Goal: Check status: Check status

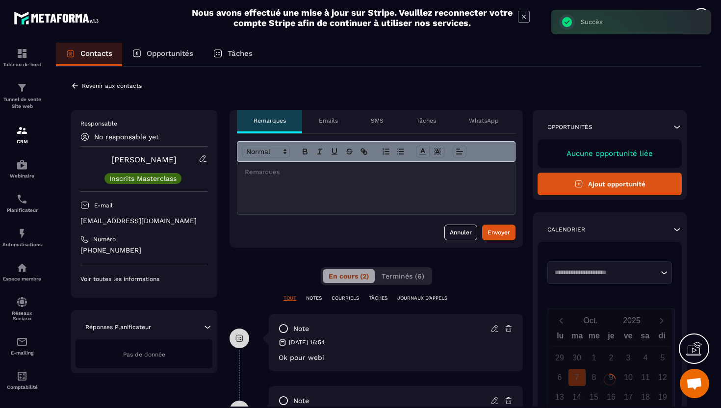
click at [76, 89] on icon at bounding box center [75, 85] width 9 height 9
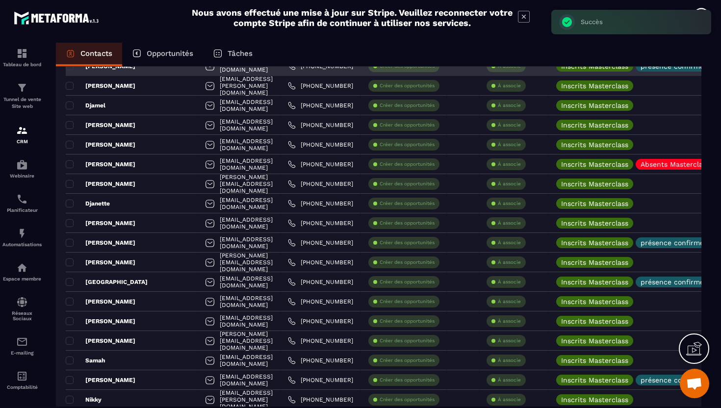
scroll to position [278, 0]
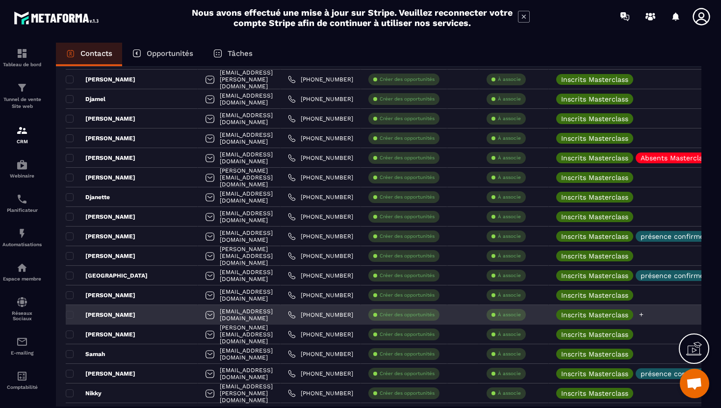
click at [643, 315] on icon at bounding box center [641, 315] width 4 height 4
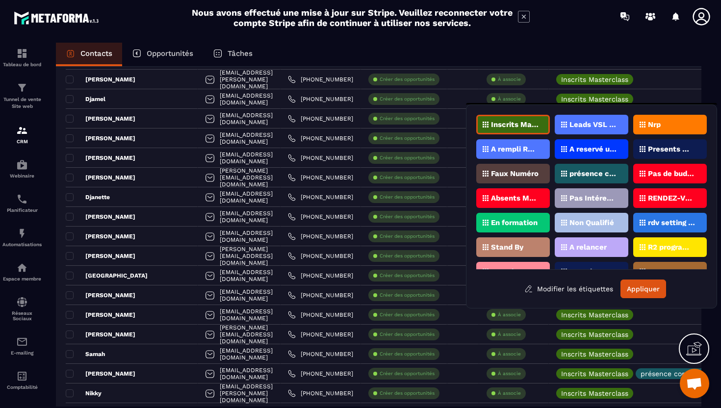
click at [588, 175] on p "présence confirmée" at bounding box center [593, 173] width 48 height 7
click at [638, 289] on button "Appliquer" at bounding box center [643, 289] width 46 height 19
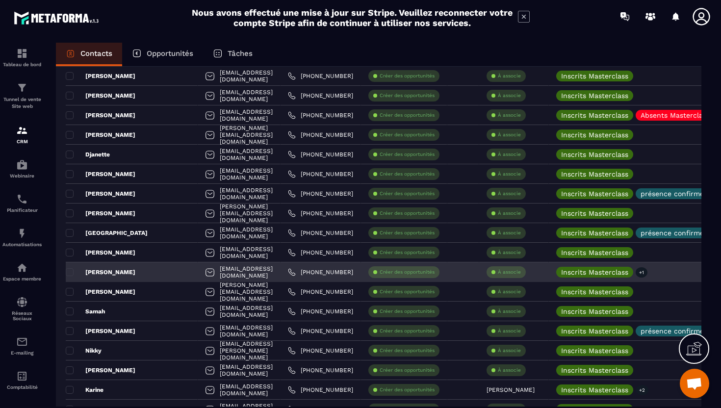
scroll to position [327, 0]
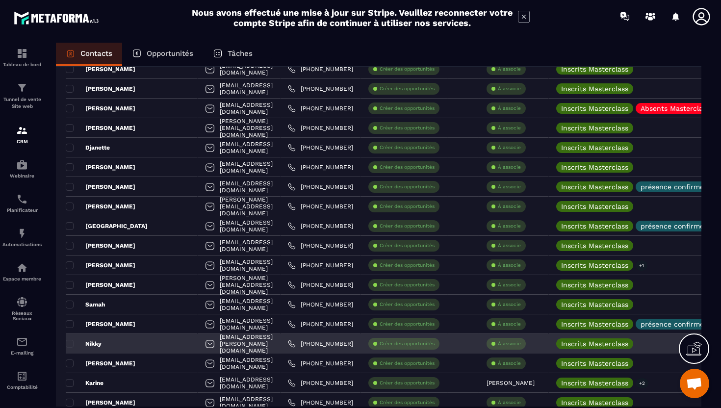
click at [140, 344] on div "Nikky" at bounding box center [132, 344] width 132 height 20
